Goal: Find specific page/section: Find specific page/section

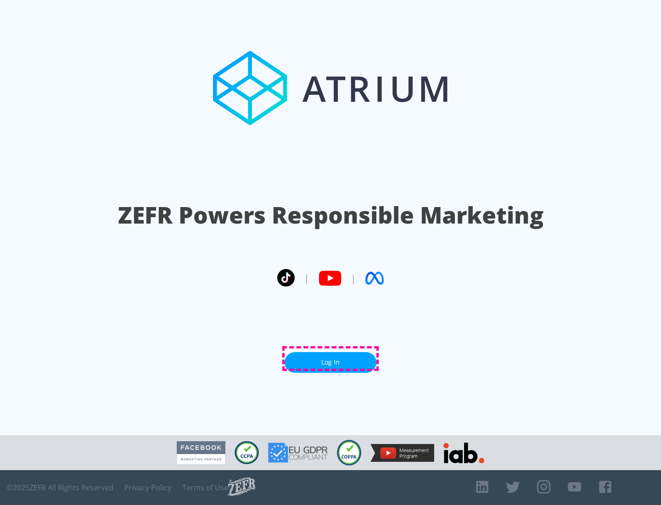
click at [331, 359] on link "Log In" at bounding box center [331, 362] width 92 height 21
